Goal: Task Accomplishment & Management: Manage account settings

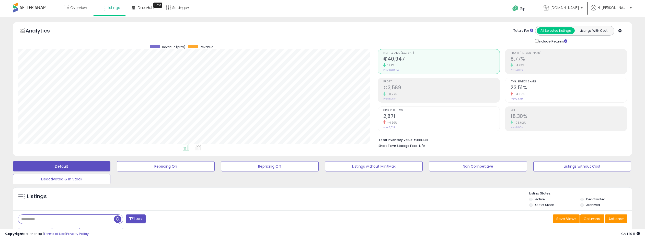
select select "**"
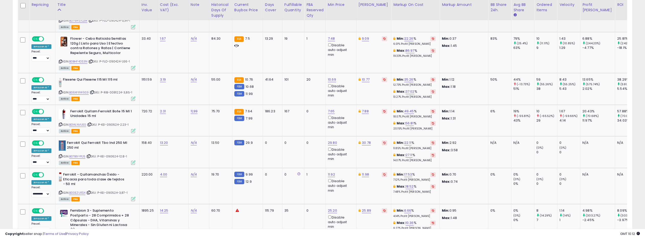
scroll to position [1185, 0]
click at [366, 76] on link "10.77" at bounding box center [366, 78] width 8 height 5
click at [370, 53] on input "*****" at bounding box center [352, 52] width 45 height 9
type input "*****"
click at [370, 53] on input "*****" at bounding box center [352, 52] width 45 height 9
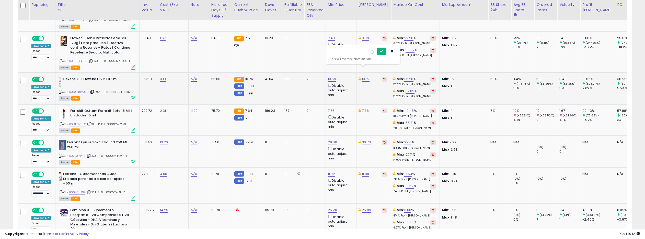
click at [383, 52] on icon "submit" at bounding box center [381, 51] width 3 height 3
click at [81, 90] on link "B06XFRW9S9" at bounding box center [79, 92] width 20 height 4
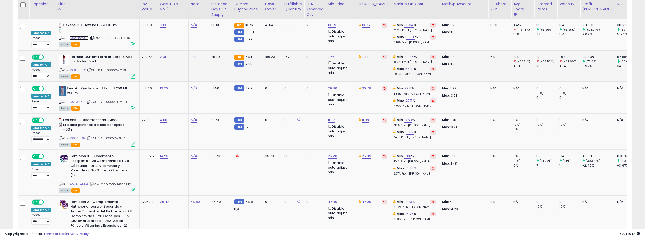
scroll to position [1239, 0]
click at [331, 54] on link "7.65" at bounding box center [331, 56] width 7 height 5
click at [335, 30] on input "****" at bounding box center [317, 29] width 45 height 9
type input "****"
click at [335, 30] on input "****" at bounding box center [317, 29] width 45 height 9
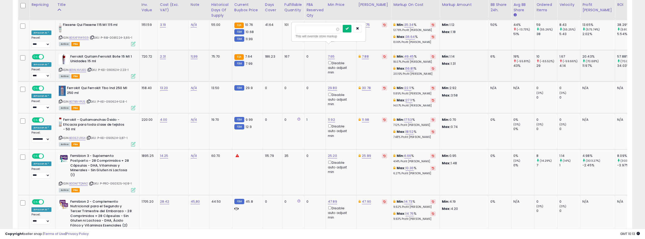
click at [351, 30] on button "submit" at bounding box center [347, 29] width 9 height 8
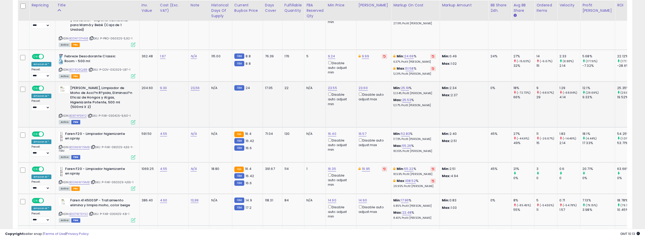
scroll to position [1490, 0]
click at [77, 144] on link "B00IMWY9M8" at bounding box center [79, 146] width 21 height 4
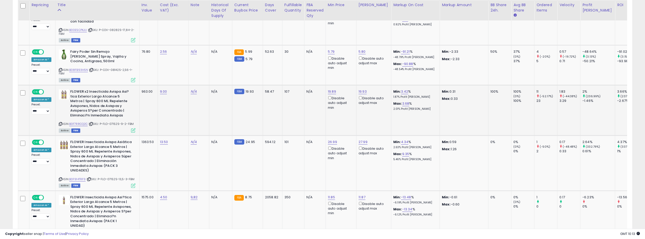
scroll to position [1714, 0]
click at [79, 121] on link "B0F7RRCQ2C" at bounding box center [78, 123] width 19 height 4
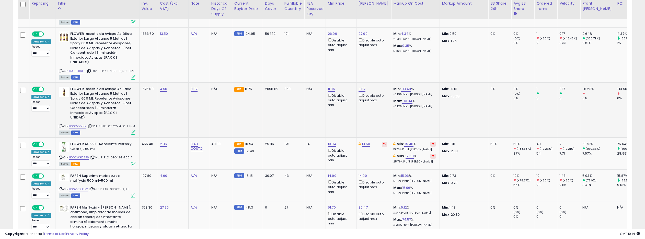
scroll to position [1822, 0]
click at [77, 123] on link "B00GZZZIJ2" at bounding box center [77, 125] width 17 height 4
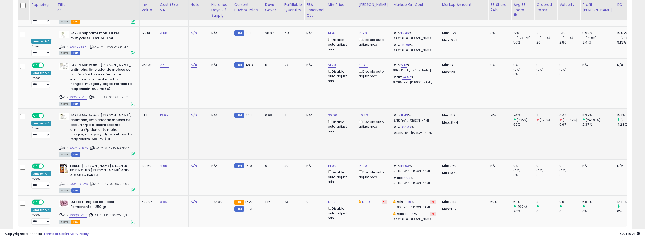
scroll to position [1973, 0]
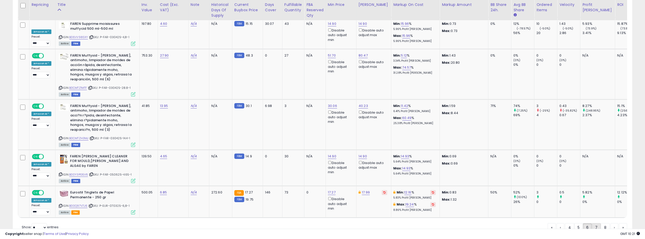
click at [595, 223] on link "7" at bounding box center [596, 227] width 9 height 9
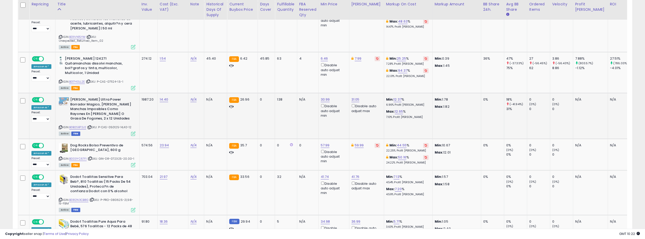
scroll to position [589, 0]
click at [322, 56] on link "6.46" at bounding box center [324, 58] width 7 height 5
click at [342, 38] on button "submit" at bounding box center [339, 36] width 9 height 8
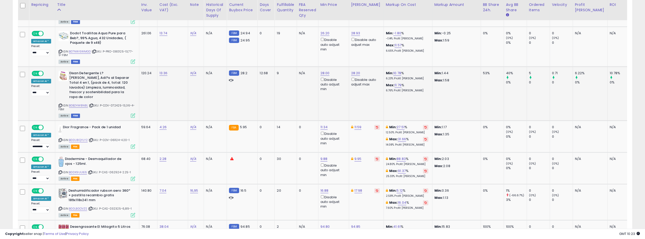
scroll to position [911, 0]
click at [74, 103] on link "B0BZ4W8N8L" at bounding box center [78, 105] width 19 height 4
click at [59, 103] on icon at bounding box center [60, 104] width 3 height 3
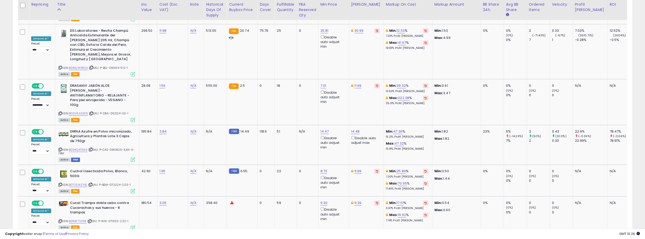
scroll to position [1293, 0]
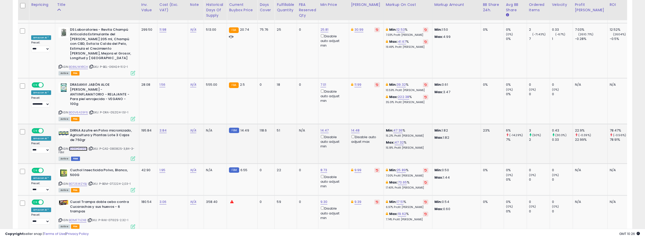
click at [78, 146] on link "B09KQ4T969" at bounding box center [78, 148] width 19 height 4
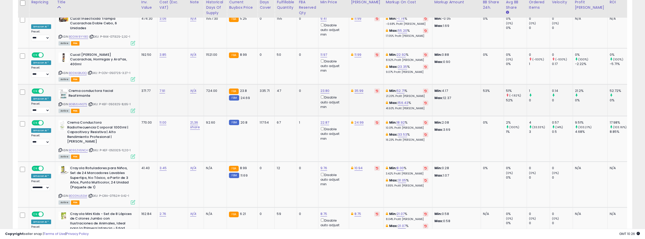
scroll to position [1509, 0]
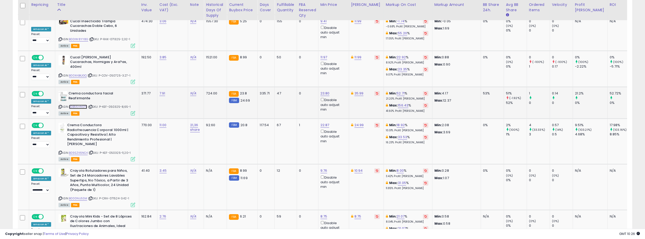
click at [81, 105] on link "B0B56HNST5" at bounding box center [78, 107] width 18 height 4
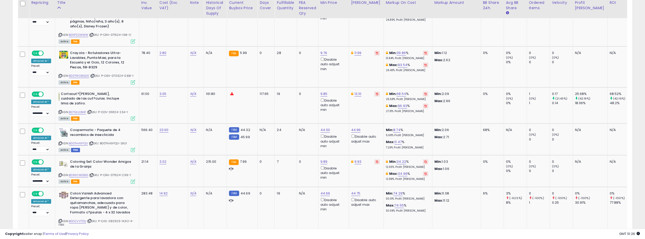
scroll to position [1820, 0]
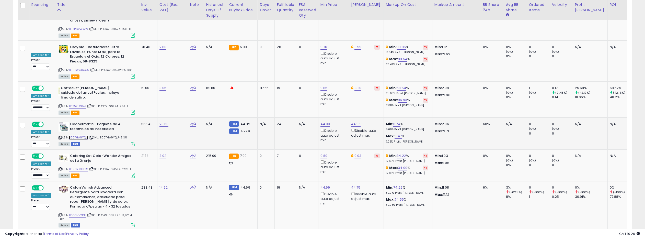
click at [82, 135] on link "B00THA9YQU" at bounding box center [78, 137] width 19 height 4
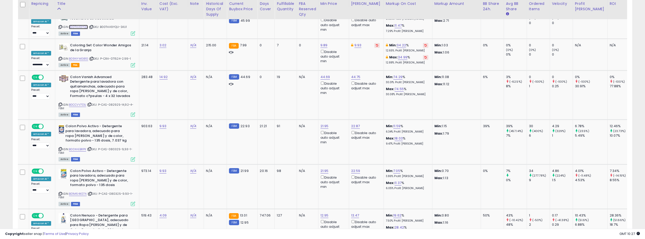
scroll to position [1931, 0]
click at [78, 102] on link "B0CCVV7D1J" at bounding box center [77, 104] width 17 height 4
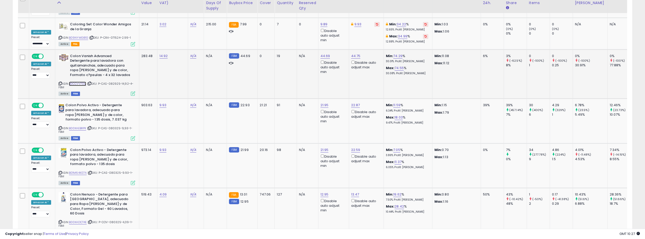
scroll to position [1981, 0]
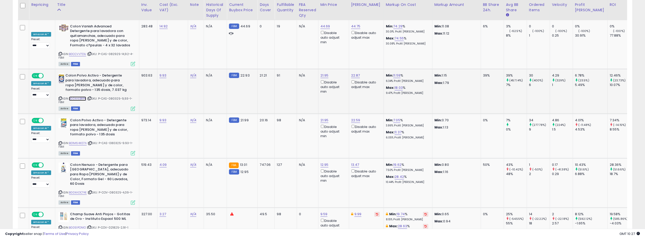
click at [75, 96] on link "B00XAEBRPK" at bounding box center [77, 98] width 17 height 4
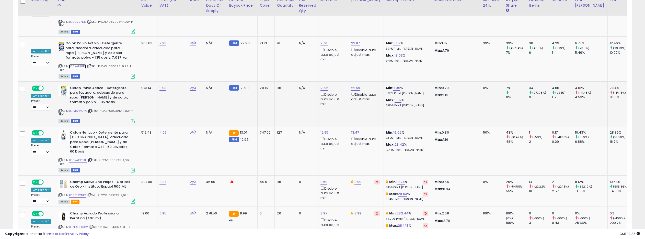
scroll to position [2014, 0]
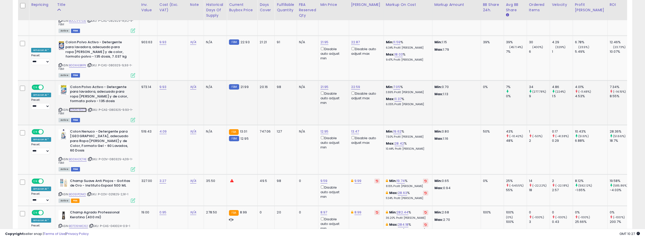
click at [77, 108] on link "B01M64K07A" at bounding box center [78, 110] width 18 height 4
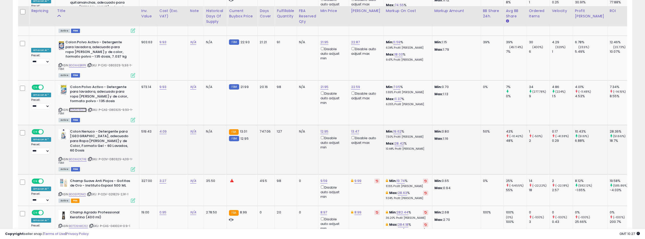
scroll to position [2020, 0]
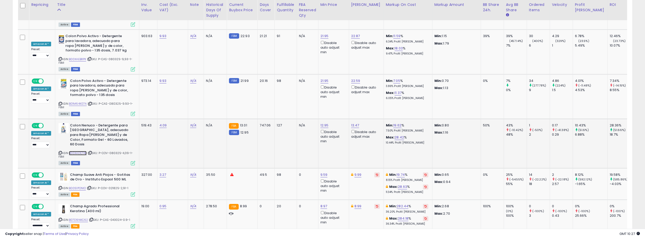
click at [83, 151] on link "B00XADCT4E" at bounding box center [78, 153] width 18 height 4
click at [595, 237] on link "8" at bounding box center [596, 241] width 9 height 9
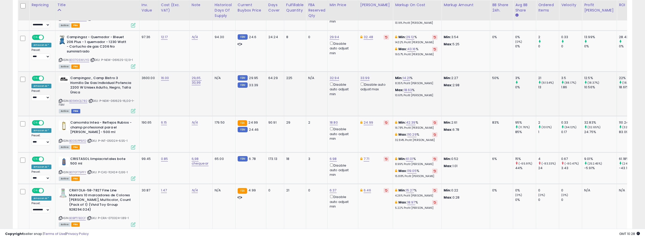
scroll to position [364, 0]
click at [82, 98] on link "B09KNQL782" at bounding box center [78, 100] width 18 height 4
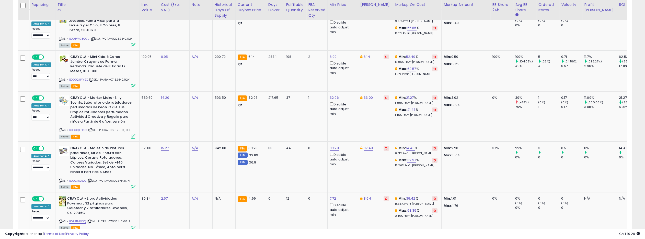
scroll to position [920, 0]
click at [75, 77] on link "B0002HYYBC" at bounding box center [78, 79] width 19 height 4
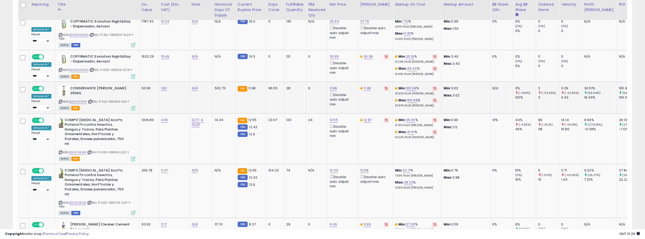
scroll to position [1239, 0]
click at [75, 150] on link "B0CKF4RXXK" at bounding box center [77, 152] width 17 height 4
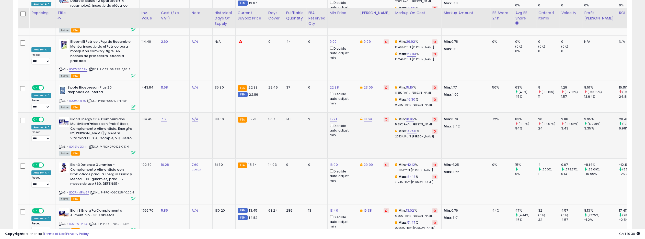
scroll to position [2070, 0]
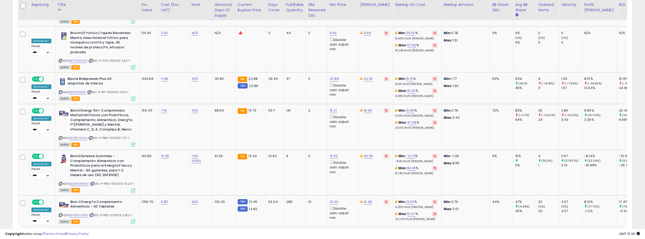
click at [594, 232] on link "9" at bounding box center [595, 236] width 9 height 9
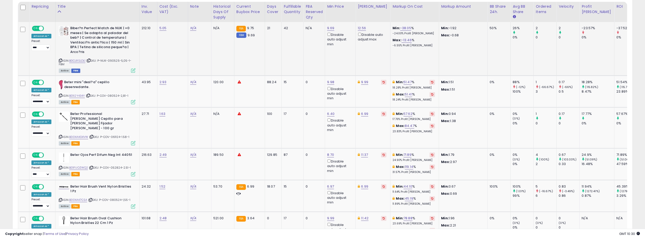
scroll to position [249, 0]
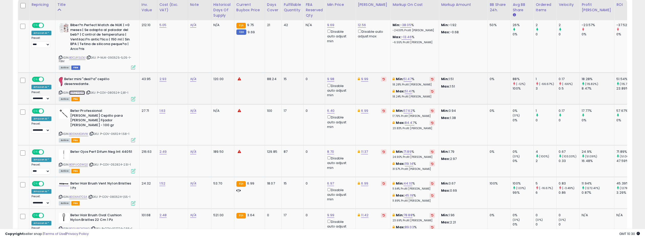
click at [74, 91] on link "B01I2Y434Y" at bounding box center [77, 92] width 16 height 4
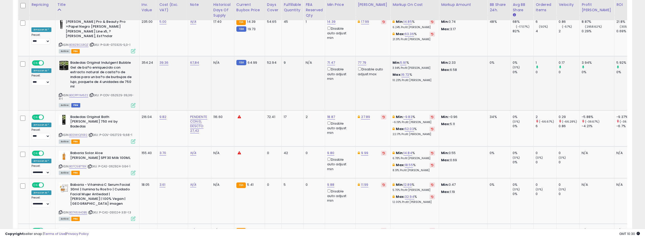
scroll to position [851, 0]
click at [74, 132] on link "B00WIQFKR2" at bounding box center [78, 134] width 18 height 4
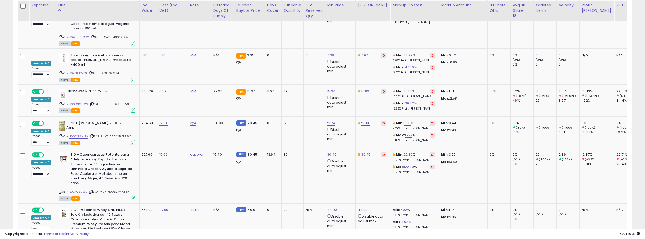
scroll to position [1545, 0]
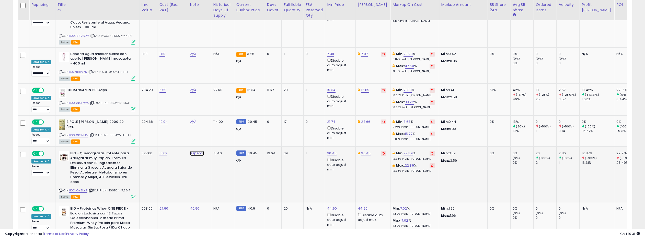
click at [196, 150] on link "esperar" at bounding box center [197, 152] width 14 height 5
click at [204, 75] on span at bounding box center [202, 74] width 3 height 3
click at [214, 73] on icon "submit" at bounding box center [212, 74] width 3 height 3
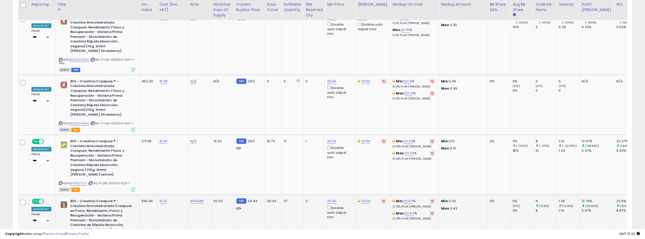
scroll to position [2007, 0]
click at [39, 199] on span at bounding box center [41, 201] width 4 height 4
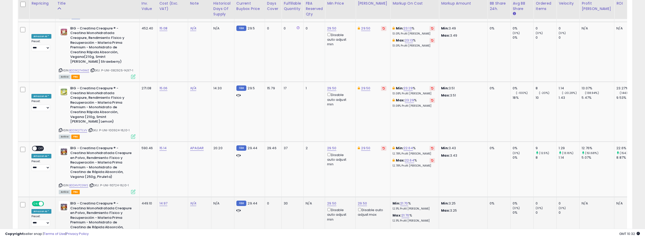
scroll to position [2061, 0]
click at [38, 201] on span "ON" at bounding box center [35, 203] width 6 height 4
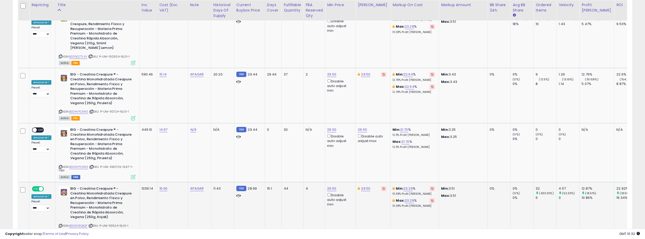
scroll to position [2134, 0]
click at [41, 186] on span at bounding box center [41, 188] width 4 height 4
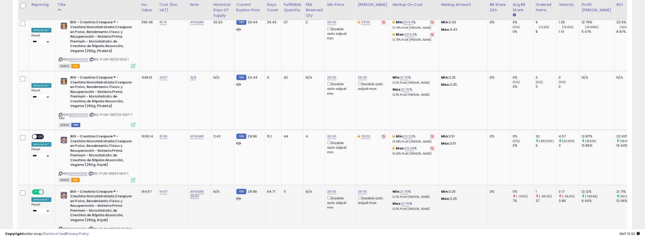
scroll to position [2186, 0]
click at [41, 189] on span at bounding box center [41, 191] width 4 height 4
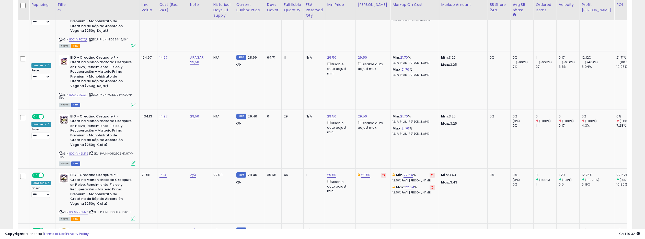
scroll to position [0, 1]
drag, startPoint x: 603, startPoint y: 203, endPoint x: 233, endPoint y: 98, distance: 384.8
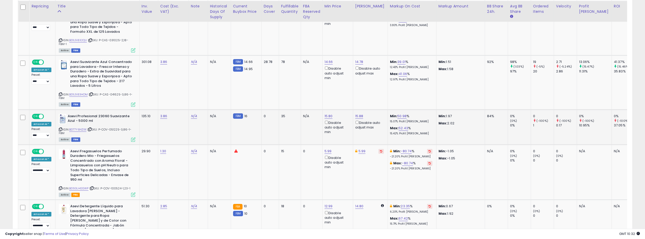
scroll to position [350, 0]
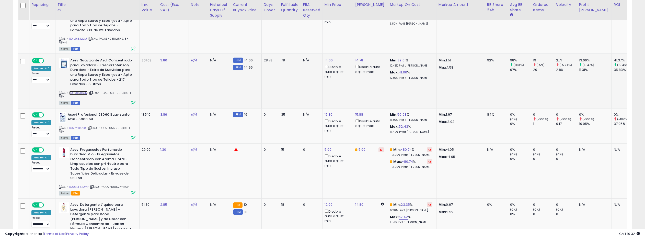
click at [79, 91] on link "B01L983HOM" at bounding box center [78, 93] width 19 height 4
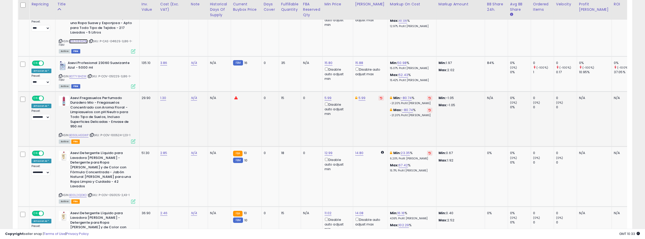
scroll to position [402, 0]
click at [80, 76] on link "B077Y84ZXX" at bounding box center [77, 76] width 17 height 4
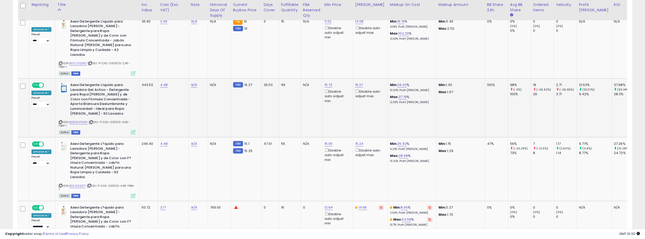
scroll to position [593, 0]
click at [78, 120] on link "B0BZ84TM6R" at bounding box center [78, 122] width 19 height 4
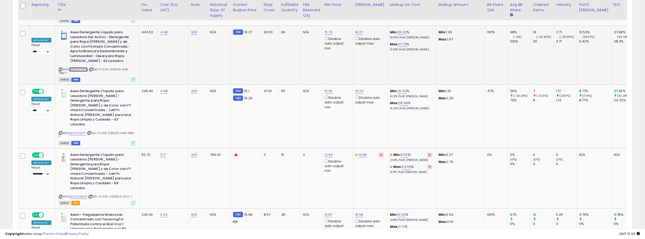
scroll to position [646, 0]
click at [78, 131] on link "B01L983EPY" at bounding box center [77, 133] width 17 height 4
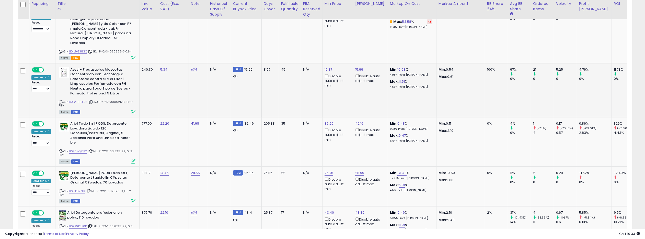
scroll to position [791, 0]
click at [78, 67] on div "ASIN: B0DYPHBKR6 | SKU: P-CAS-090625-5,34-1-FBM Active FBM" at bounding box center [97, 90] width 77 height 46
click at [78, 99] on link "B0DYPHBKR6" at bounding box center [78, 101] width 18 height 4
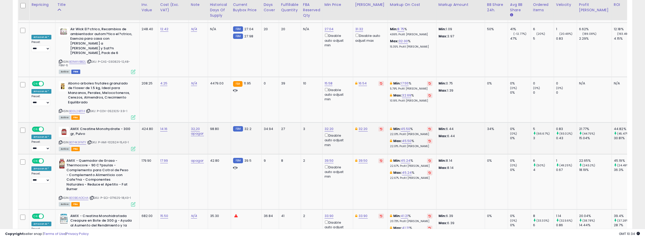
scroll to position [0, 0]
click at [42, 127] on span at bounding box center [41, 129] width 4 height 4
click at [40, 158] on span at bounding box center [41, 160] width 4 height 4
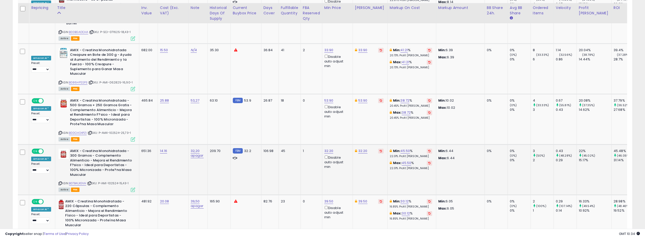
scroll to position [1413, 0]
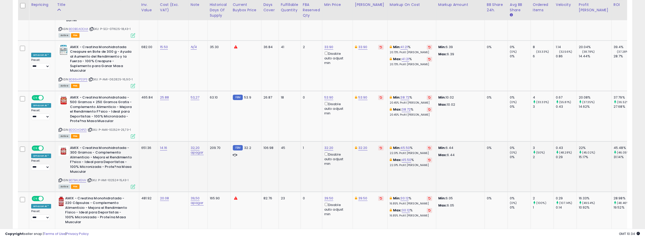
click at [41, 146] on span at bounding box center [41, 148] width 4 height 4
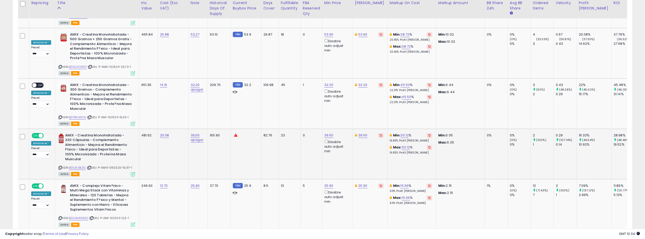
scroll to position [1479, 0]
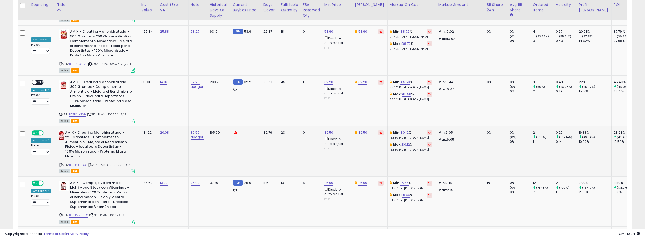
click at [41, 130] on span at bounding box center [41, 132] width 4 height 4
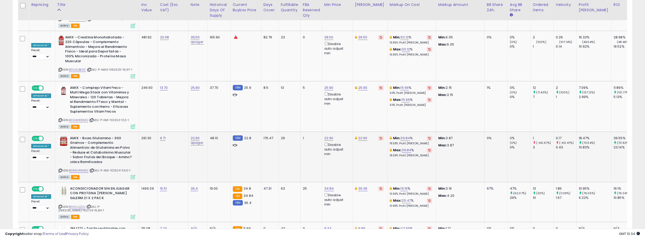
scroll to position [1574, 0]
click at [42, 136] on span at bounding box center [41, 138] width 4 height 4
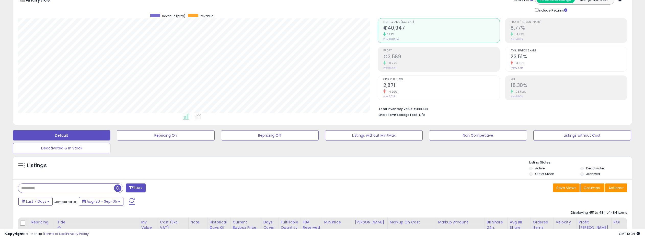
scroll to position [0, 0]
